Goal: Use online tool/utility: Utilize a website feature to perform a specific function

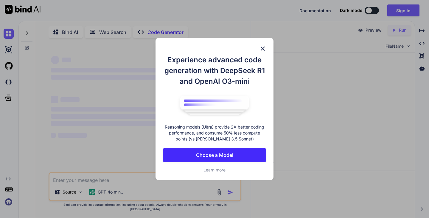
click at [213, 156] on p "Choose a Model" at bounding box center [214, 154] width 37 height 7
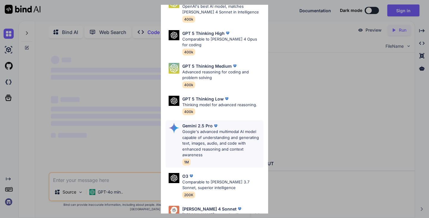
scroll to position [66, 0]
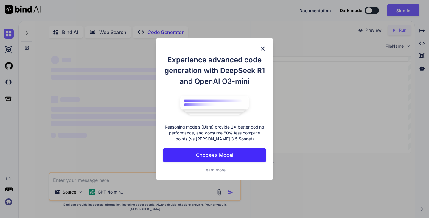
click at [259, 47] on img at bounding box center [262, 48] width 7 height 7
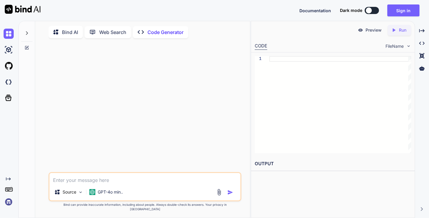
click at [372, 13] on button at bounding box center [371, 10] width 14 height 7
type textarea "x"
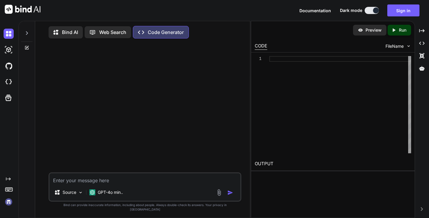
click at [80, 184] on textarea at bounding box center [144, 178] width 191 height 11
paste textarea "package com.inmemory.autompr; import java.lang.reflect.Constructor; import java…"
type textarea "package com.inmemory.autompr; import java.lang.reflect.Constructor; import java…"
type textarea "x"
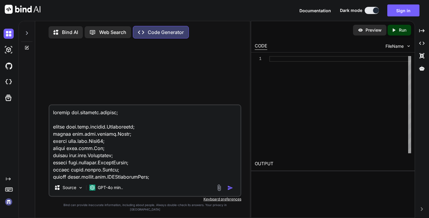
scroll to position [1523, 0]
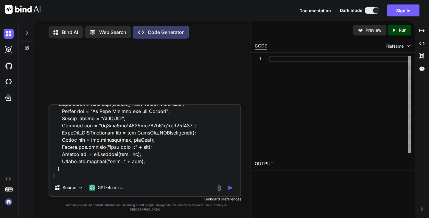
type textarea "package com.inmemory.autompr; import java.lang.reflect.Constructor; import java…"
type textarea "x"
type textarea "package com.inmemory.autompr; import java.lang.reflect.Constructor; import java…"
type textarea "x"
type textarea "package com.inmemory.autompr; import java.lang.reflect.Constructor; import java…"
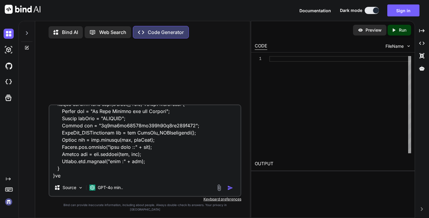
type textarea "x"
type textarea "package com.inmemory.autompr; import java.lang.reflect.Constructor; import java…"
type textarea "x"
type textarea "package com.inmemory.autompr; import java.lang.reflect.Constructor; import java…"
type textarea "x"
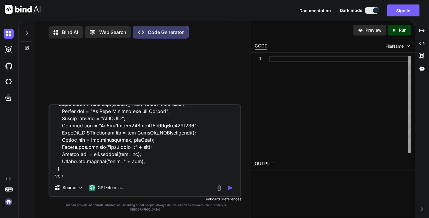
type textarea "package com.inmemory.autompr; import java.lang.reflect.Constructor; import java…"
type textarea "x"
type textarea "package com.inmemory.autompr; import java.lang.reflect.Constructor; import java…"
type textarea "x"
type textarea "package com.inmemory.autompr; import java.lang.reflect.Constructor; import java…"
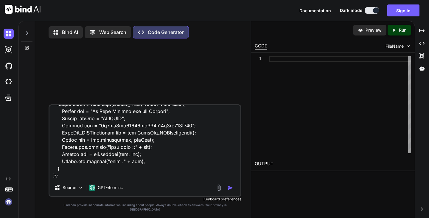
type textarea "x"
type textarea "package com.inmemory.autompr; import java.lang.reflect.Constructor; import java…"
type textarea "x"
type textarea "package com.inmemory.autompr; import java.lang.reflect.Constructor; import java…"
type textarea "x"
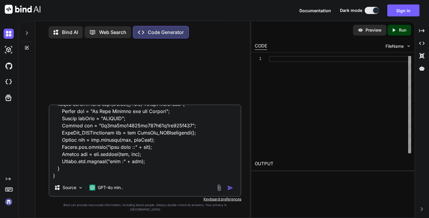
type textarea "package com.inmemory.autompr; import java.lang.reflect.Constructor; import java…"
type textarea "x"
click at [98, 178] on textarea at bounding box center [144, 142] width 191 height 74
click at [69, 179] on textarea at bounding box center [144, 142] width 191 height 74
type textarea "package com.inmemory.autompr; import java.lang.reflect.Constructor; import java…"
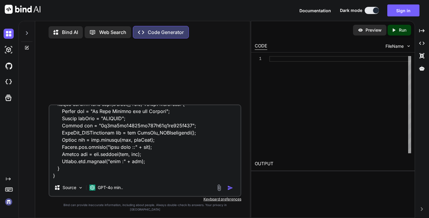
type textarea "x"
type textarea "package com.inmemory.autompr; import java.lang.reflect.Constructor; import java…"
type textarea "x"
type textarea "package com.inmemory.autompr; import java.lang.reflect.Constructor; import java…"
type textarea "x"
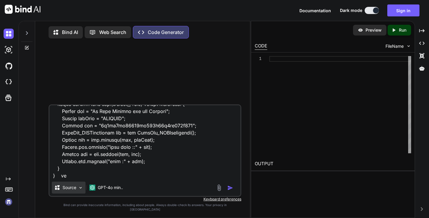
type textarea "package com.inmemory.autompr; import java.lang.reflect.Constructor; import java…"
type textarea "x"
type textarea "package com.inmemory.autompr; import java.lang.reflect.Constructor; import java…"
type textarea "x"
type textarea "package com.inmemory.autompr; import java.lang.reflect.Constructor; import java…"
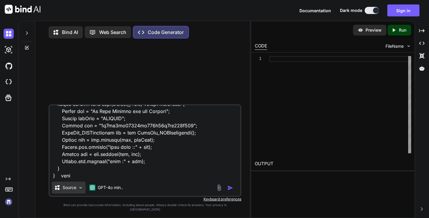
type textarea "x"
type textarea "package com.inmemory.autompr; import java.lang.reflect.Constructor; import java…"
type textarea "x"
type textarea "package com.inmemory.autompr; import java.lang.reflect.Constructor; import java…"
type textarea "x"
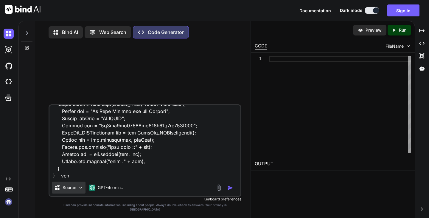
type textarea "package com.inmemory.autompr; import java.lang.reflect.Constructor; import java…"
type textarea "x"
type textarea "package com.inmemory.autompr; import java.lang.reflect.Constructor; import java…"
type textarea "x"
type textarea "package com.inmemory.autompr; import java.lang.reflect.Constructor; import java…"
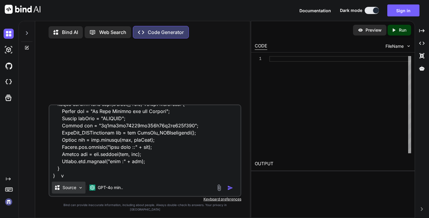
type textarea "x"
type textarea "package com.inmemory.autompr; import java.lang.reflect.Constructor; import java…"
type textarea "x"
type textarea "package com.inmemory.autompr; import java.lang.reflect.Constructor; import java…"
type textarea "x"
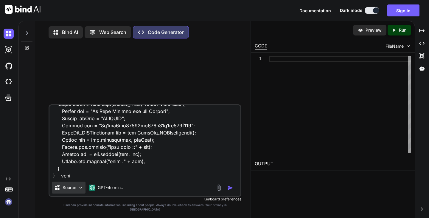
type textarea "package com.inmemory.autompr; import java.lang.reflect.Constructor; import java…"
type textarea "x"
type textarea "package com.inmemory.autompr; import java.lang.reflect.Constructor; import java…"
type textarea "x"
type textarea "package com.inmemory.autompr; import java.lang.reflect.Constructor; import java…"
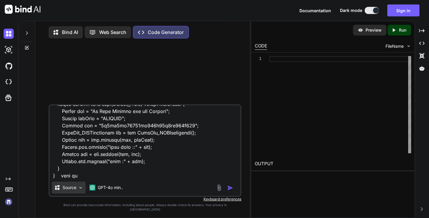
type textarea "x"
type textarea "package com.inmemory.autompr; import java.lang.reflect.Constructor; import java…"
type textarea "x"
type textarea "package com.inmemory.autompr; import java.lang.reflect.Constructor; import java…"
type textarea "x"
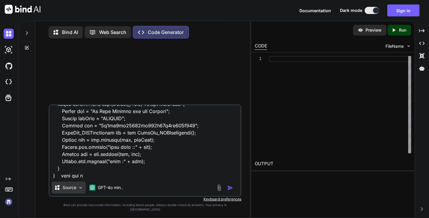
type textarea "package com.inmemory.autompr; import java.lang.reflect.Constructor; import java…"
type textarea "x"
type textarea "package com.inmemory.autompr; import java.lang.reflect.Constructor; import java…"
type textarea "x"
type textarea "package com.inmemory.autompr; import java.lang.reflect.Constructor; import java…"
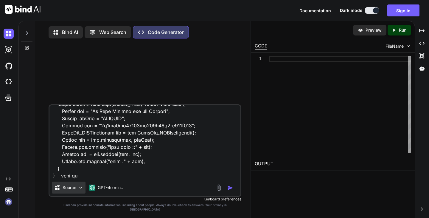
type textarea "x"
type textarea "package com.inmemory.autompr; import java.lang.reflect.Constructor; import java…"
type textarea "x"
type textarea "package com.inmemory.autompr; import java.lang.reflect.Constructor; import java…"
type textarea "x"
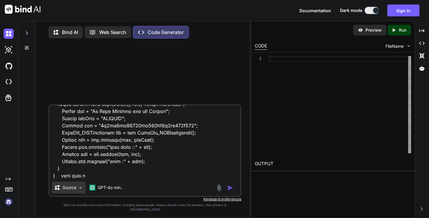
type textarea "package com.inmemory.autompr; import java.lang.reflect.Constructor; import java…"
type textarea "x"
type textarea "package com.inmemory.autompr; import java.lang.reflect.Constructor; import java…"
type textarea "x"
type textarea "package com.inmemory.autompr; import java.lang.reflect.Constructor; import java…"
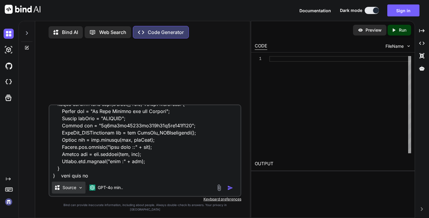
type textarea "x"
type textarea "package com.inmemory.autompr; import java.lang.reflect.Constructor; import java…"
type textarea "x"
type textarea "package com.inmemory.autompr; import java.lang.reflect.Constructor; import java…"
type textarea "x"
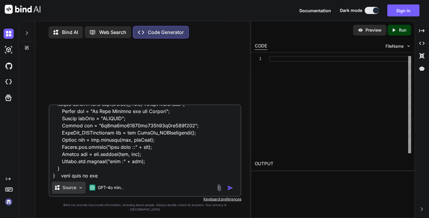
type textarea "package com.inmemory.autompr; import java.lang.reflect.Constructor; import java…"
type textarea "x"
type textarea "package com.inmemory.autompr; import java.lang.reflect.Constructor; import java…"
type textarea "x"
type textarea "package com.inmemory.autompr; import java.lang.reflect.Constructor; import java…"
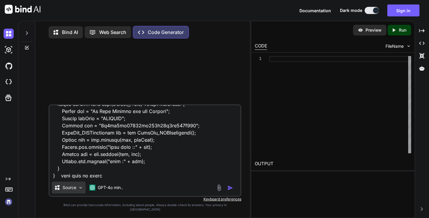
type textarea "x"
type textarea "package com.inmemory.autompr; import java.lang.reflect.Constructor; import java…"
type textarea "x"
type textarea "package com.inmemory.autompr; import java.lang.reflect.Constructor; import java…"
type textarea "x"
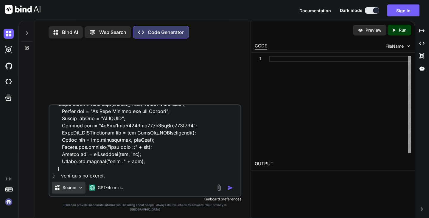
type textarea "package com.inmemory.autompr; import java.lang.reflect.Constructor; import java…"
type textarea "x"
type textarea "package com.inmemory.autompr; import java.lang.reflect.Constructor; import java…"
type textarea "x"
type textarea "package com.inmemory.autompr; import java.lang.reflect.Constructor; import java…"
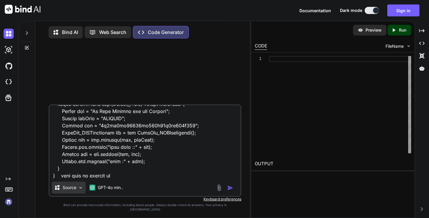
type textarea "x"
type textarea "package com.inmemory.autompr; import java.lang.reflect.Constructor; import java…"
type textarea "x"
type textarea "package com.inmemory.autompr; import java.lang.reflect.Constructor; import java…"
type textarea "x"
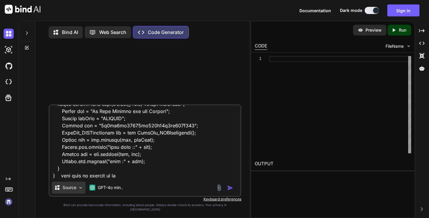
type textarea "package com.inmemory.autompr; import java.lang.reflect.Constructor; import java…"
type textarea "x"
type textarea "package com.inmemory.autompr; import java.lang.reflect.Constructor; import java…"
click at [230, 191] on img "button" at bounding box center [230, 188] width 6 height 6
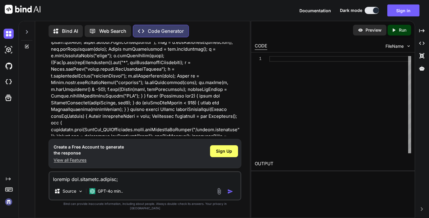
scroll to position [116, 0]
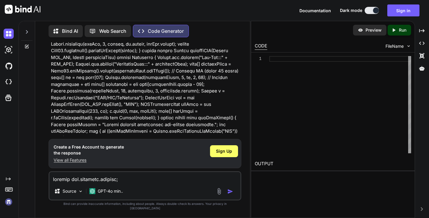
click at [11, 187] on icon at bounding box center [9, 189] width 8 height 8
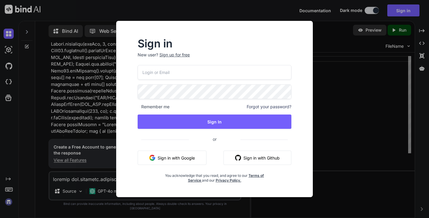
click at [355, 134] on div "Sign in New user? Sign up for free Remember me Forgot your password? Sign In or…" at bounding box center [214, 109] width 429 height 218
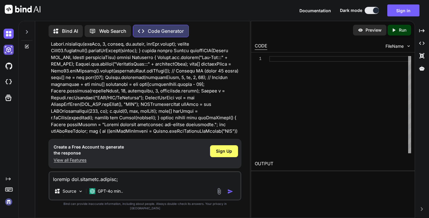
click at [7, 53] on img at bounding box center [9, 50] width 10 height 10
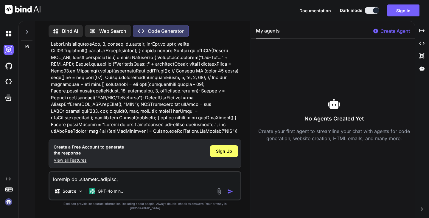
click at [10, 9] on img at bounding box center [23, 9] width 36 height 9
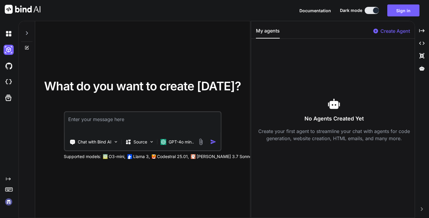
type textarea "x"
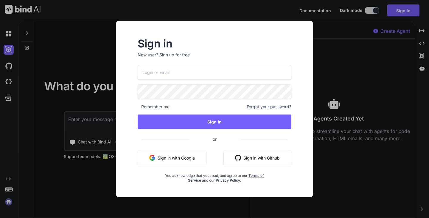
click at [381, 68] on div "Sign in New user? Sign up for free Remember me Forgot your password? Sign In or…" at bounding box center [214, 109] width 429 height 218
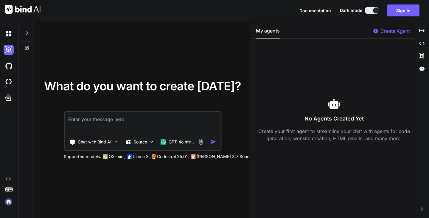
click at [107, 116] on textarea at bounding box center [143, 123] width 156 height 22
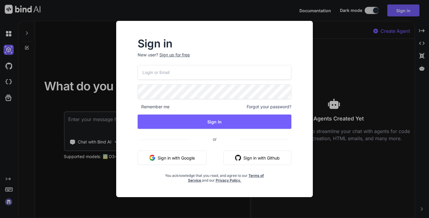
click at [384, 93] on div "Sign in New user? Sign up for free Remember me Forgot your password? Sign In or…" at bounding box center [214, 109] width 429 height 218
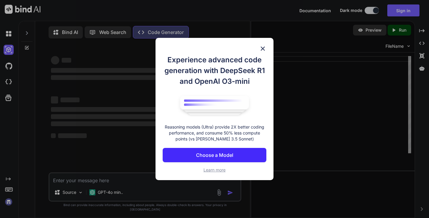
click at [266, 47] on div "Experience advanced code generation with DeepSeek R1 and OpenAI O3-mini Reasoni…" at bounding box center [214, 109] width 118 height 142
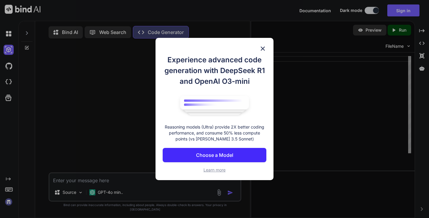
click at [266, 47] on div "Experience advanced code generation with DeepSeek R1 and OpenAI O3-mini Reasoni…" at bounding box center [214, 109] width 118 height 142
click at [263, 47] on img at bounding box center [262, 48] width 7 height 7
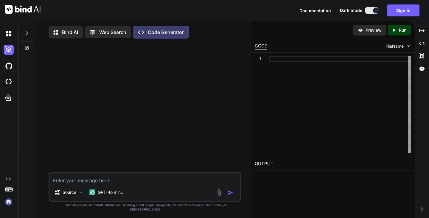
type textarea "x"
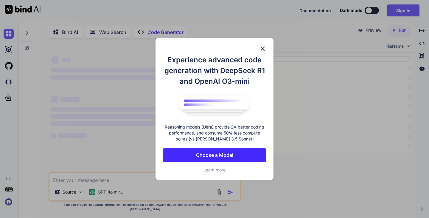
click at [219, 149] on button "Choose a Model" at bounding box center [215, 155] width 104 height 14
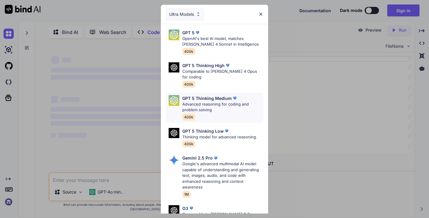
scroll to position [60, 0]
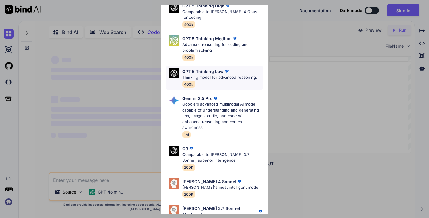
click at [200, 75] on div "GPT 5 Thinking Low Thinking model for advanced reasoning. 400k" at bounding box center [219, 77] width 75 height 19
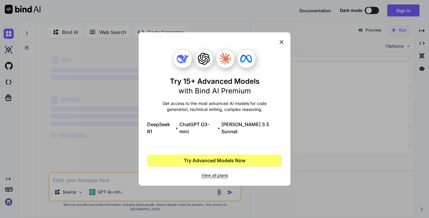
click at [281, 44] on icon at bounding box center [282, 42] width 4 height 4
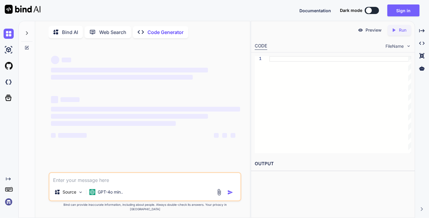
type textarea "x"
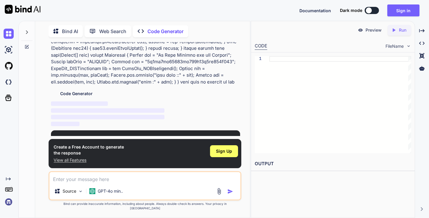
scroll to position [569, 0]
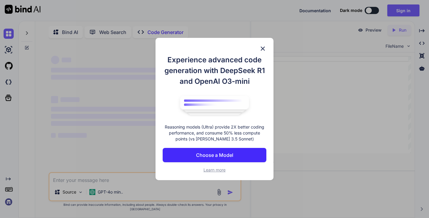
click at [259, 45] on img at bounding box center [262, 48] width 7 height 7
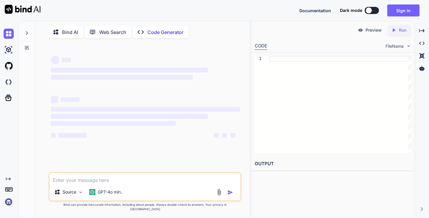
click at [265, 48] on div "CODE" at bounding box center [261, 46] width 13 height 7
type textarea "x"
